Goal: Information Seeking & Learning: Learn about a topic

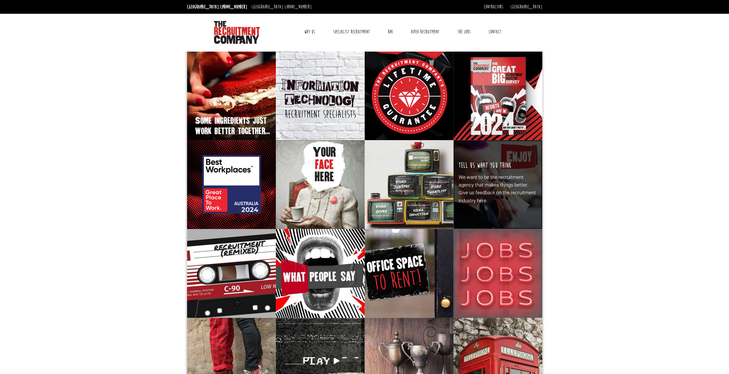
click at [465, 149] on div "Tell Us What You think We want to be the recruitment agency that makes things b…" at bounding box center [497, 184] width 89 height 89
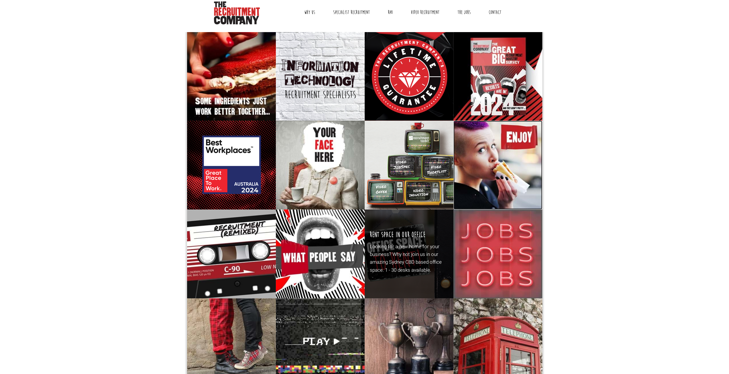
scroll to position [29, 0]
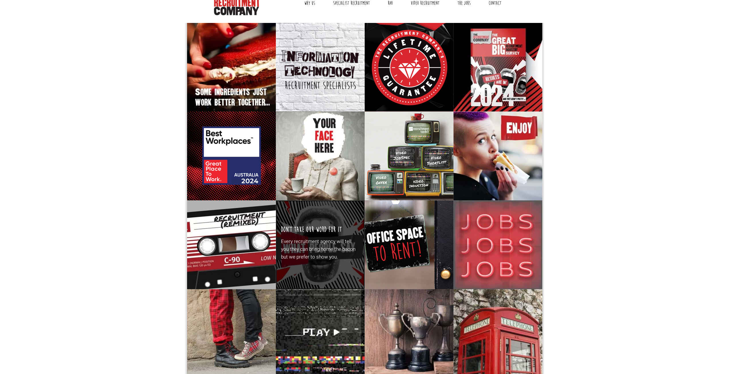
click at [347, 253] on p "Every recruitment agency will tell you they can bring home the bacon but we pre…" at bounding box center [320, 248] width 78 height 23
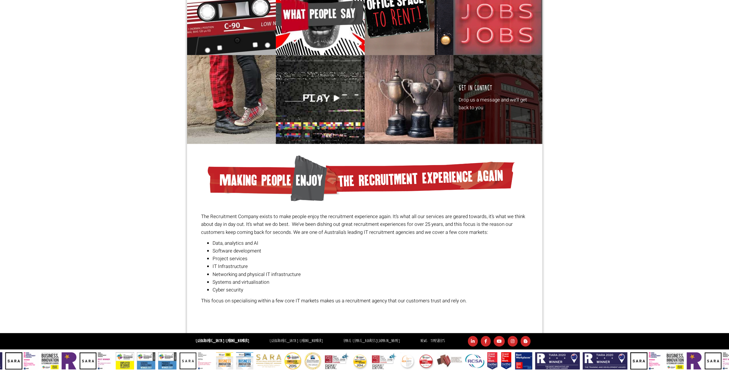
scroll to position [263, 0]
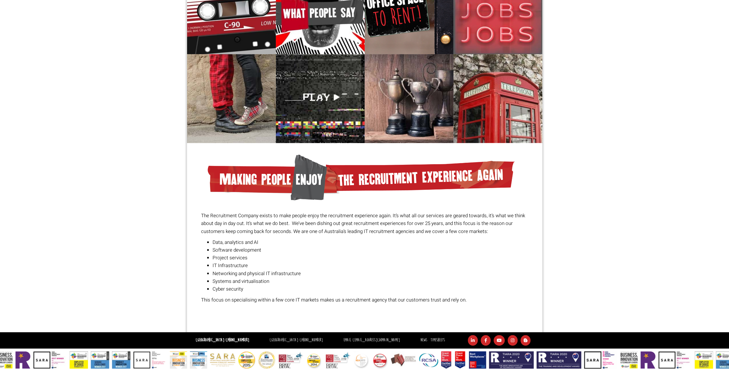
click at [508, 358] on img at bounding box center [511, 359] width 45 height 17
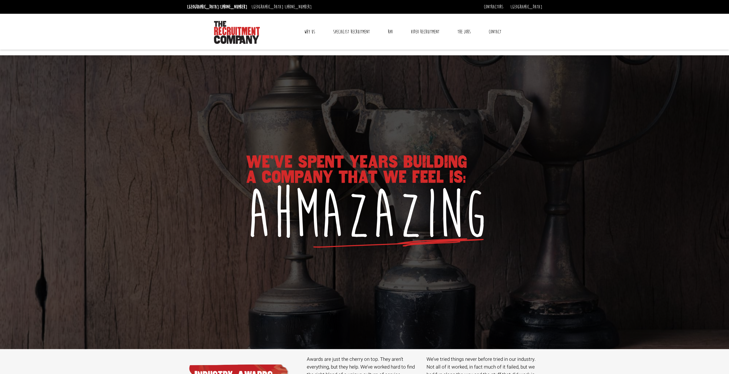
click at [312, 33] on link "Why Us" at bounding box center [309, 32] width 19 height 14
click at [309, 32] on link "Why Us" at bounding box center [309, 32] width 19 height 14
click at [312, 59] on link "Reviews" at bounding box center [310, 60] width 12 height 6
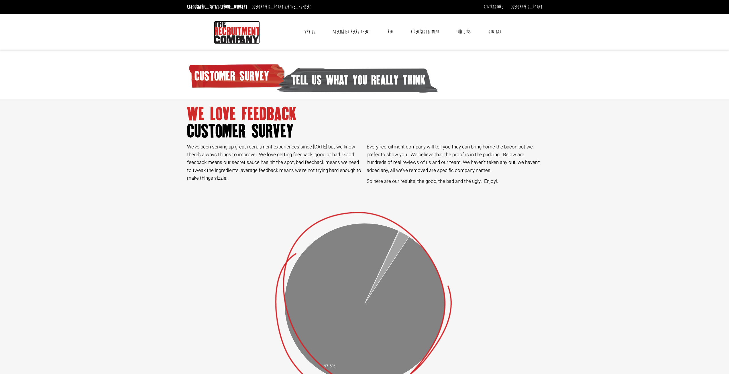
click at [243, 32] on img at bounding box center [237, 32] width 46 height 23
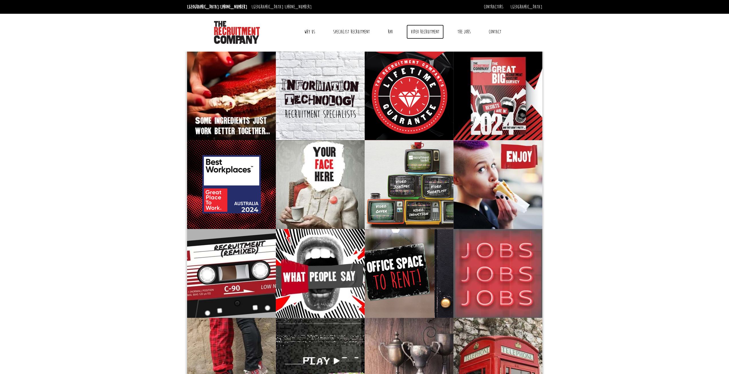
click at [413, 32] on link "Video Recruitment" at bounding box center [424, 32] width 37 height 14
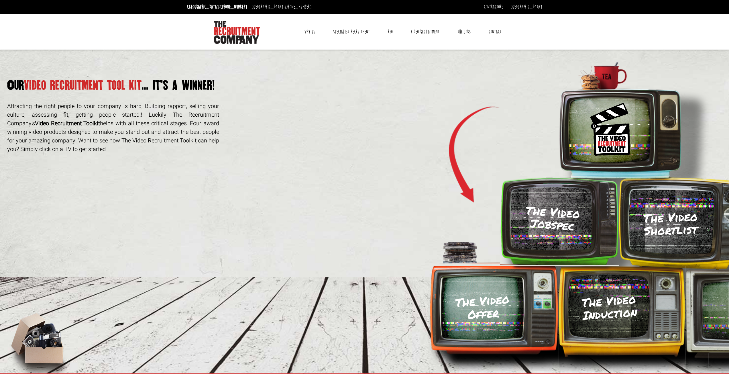
click at [314, 32] on link "Why Us" at bounding box center [309, 32] width 19 height 14
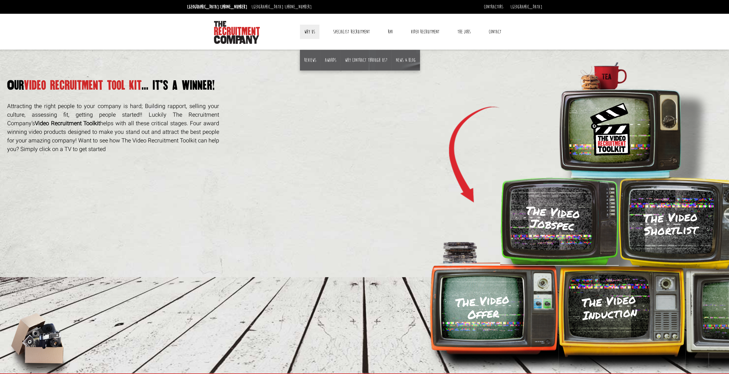
click at [378, 64] on li "Why contract through us?" at bounding box center [366, 60] width 51 height 21
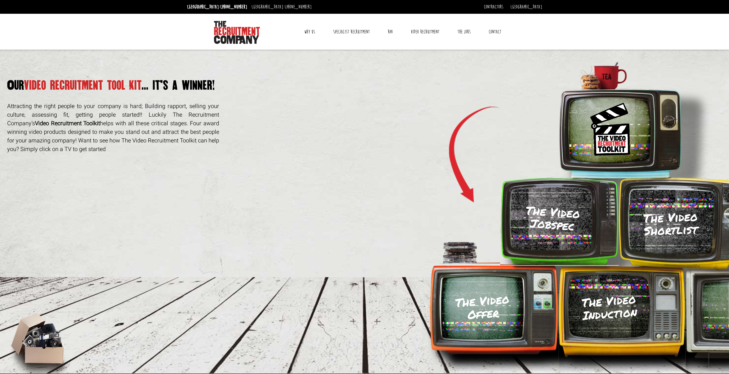
click at [314, 32] on link "Why Us" at bounding box center [309, 32] width 19 height 14
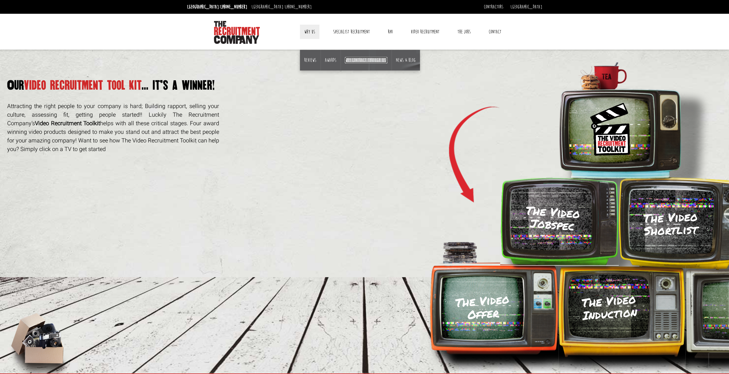
click at [370, 59] on link "Why contract through us?" at bounding box center [366, 60] width 42 height 6
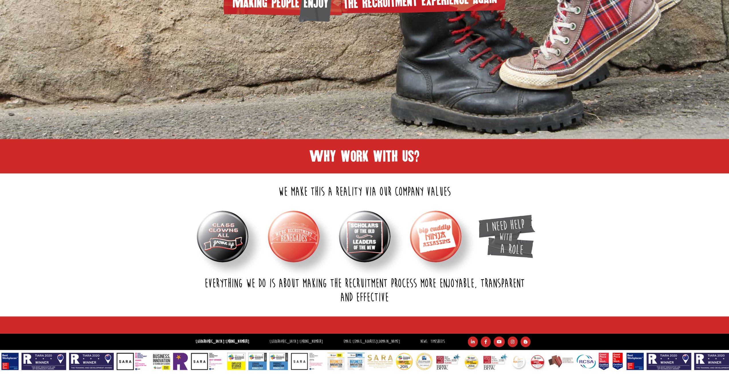
scroll to position [194, 0]
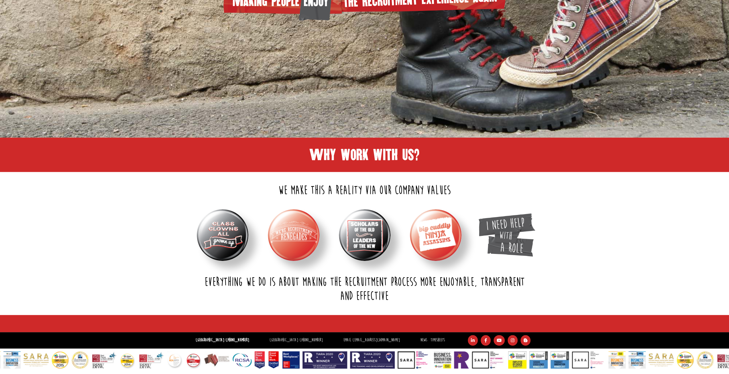
click at [285, 211] on img at bounding box center [294, 235] width 52 height 52
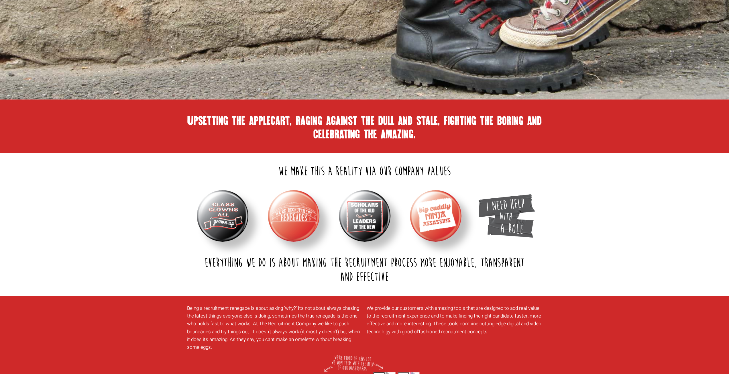
scroll to position [280, 0]
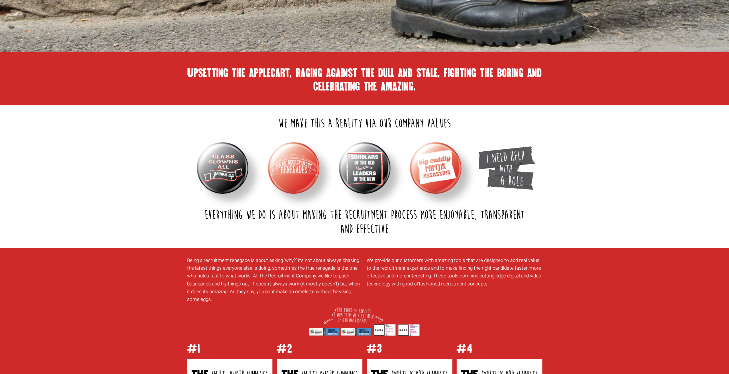
click at [363, 166] on img at bounding box center [365, 168] width 52 height 52
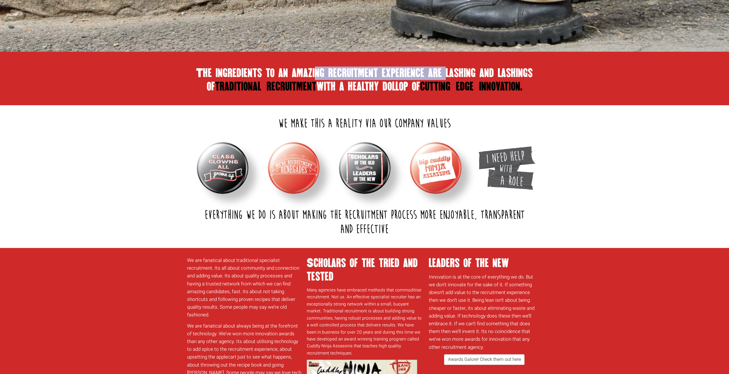
drag, startPoint x: 284, startPoint y: 75, endPoint x: 419, endPoint y: 71, distance: 134.6
click at [419, 71] on h1 "The ingredients to an amazing recruitment experience are lashing and lashings o…" at bounding box center [364, 79] width 355 height 27
click at [436, 166] on img at bounding box center [436, 168] width 52 height 52
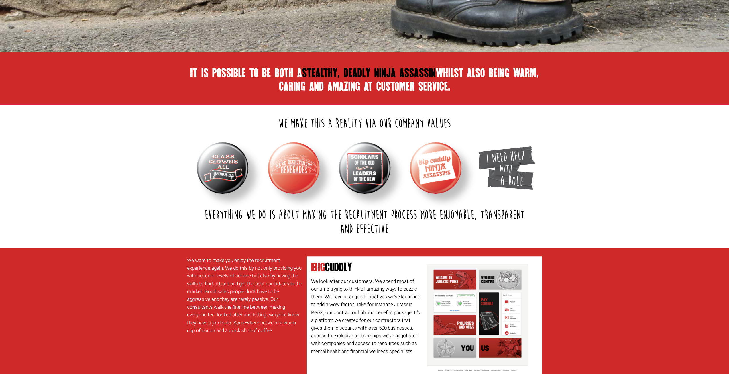
click at [435, 156] on img at bounding box center [436, 168] width 52 height 52
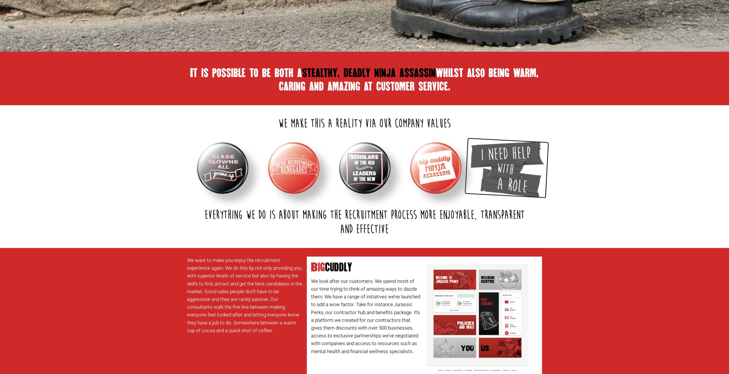
click at [512, 168] on img at bounding box center [506, 168] width 76 height 60
click at [505, 165] on img at bounding box center [506, 168] width 76 height 60
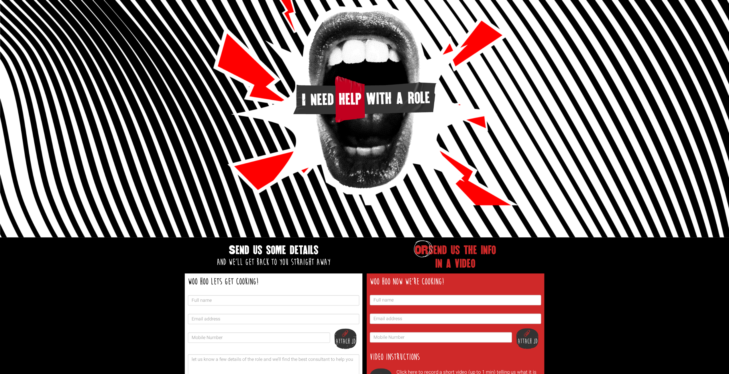
scroll to position [86, 0]
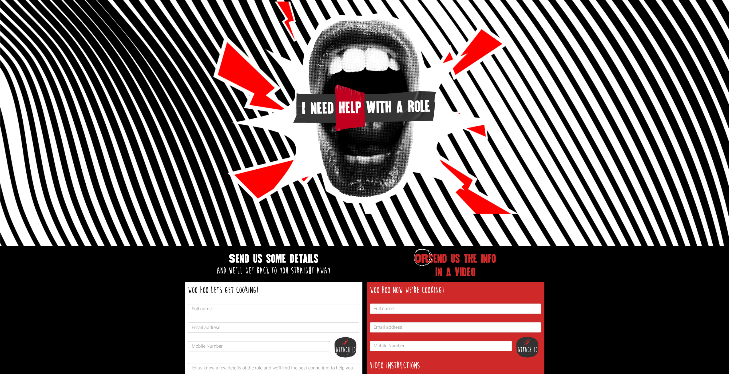
click at [352, 99] on img at bounding box center [364, 107] width 143 height 46
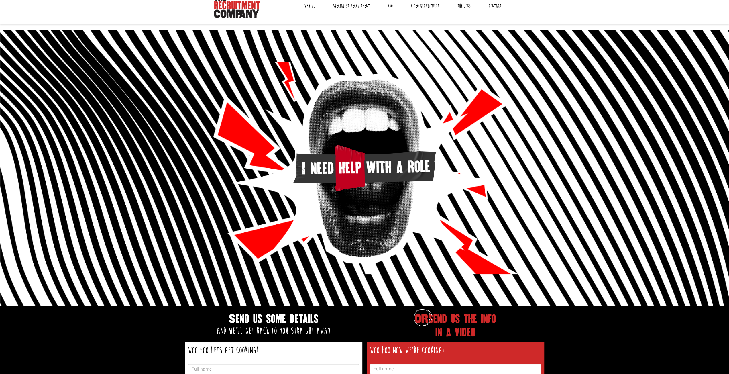
scroll to position [0, 0]
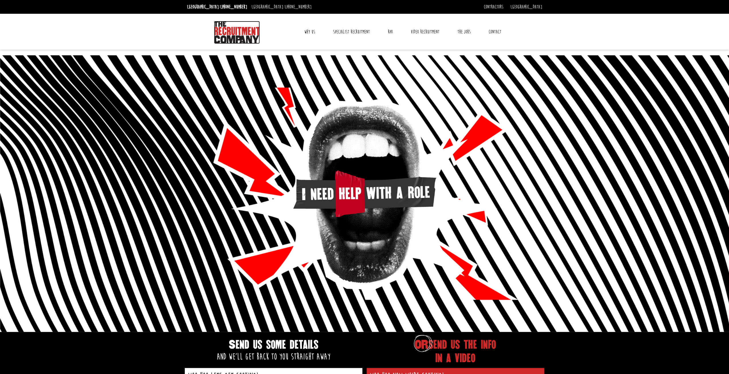
click at [225, 32] on img at bounding box center [237, 32] width 46 height 23
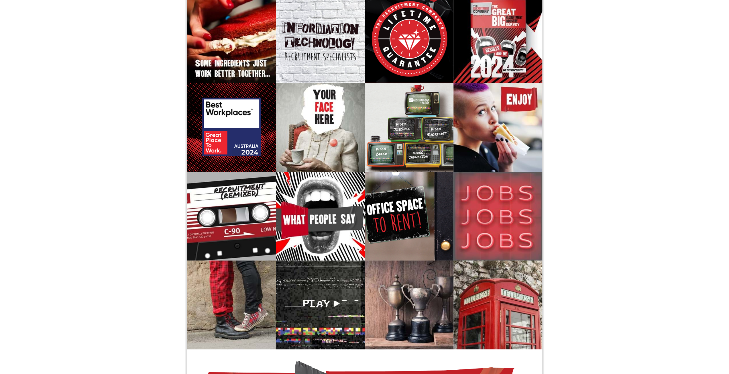
scroll to position [86, 0]
